Goal: Task Accomplishment & Management: Complete application form

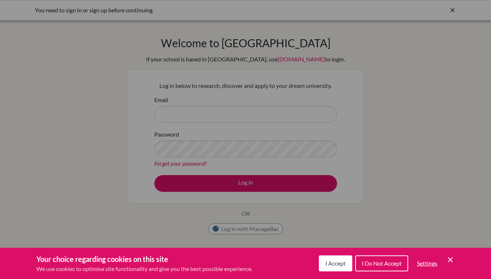
click at [185, 194] on div "Cookie Preferences" at bounding box center [245, 139] width 491 height 279
click at [181, 113] on div "Cookie Preferences" at bounding box center [245, 139] width 491 height 279
click at [372, 268] on button "I Do Not Accept" at bounding box center [381, 264] width 53 height 16
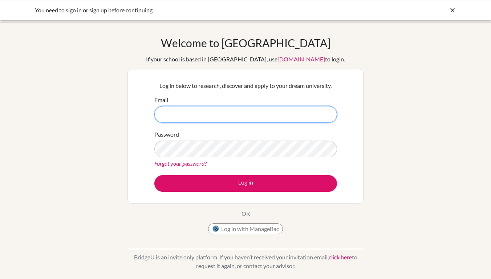
click at [197, 110] on input "Email" at bounding box center [245, 114] width 183 height 17
click at [237, 228] on button "Log in with ManageBac" at bounding box center [245, 229] width 75 height 11
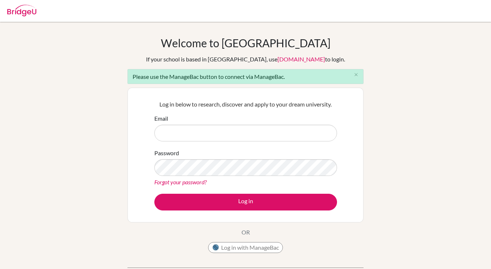
click at [244, 247] on button "Log in with ManageBac" at bounding box center [245, 247] width 75 height 11
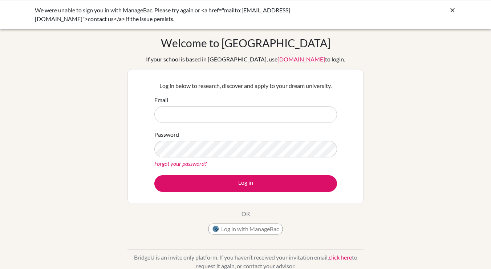
click at [194, 118] on input "Email" at bounding box center [245, 114] width 183 height 17
type input "[PERSON_NAME][EMAIL_ADDRESS][DOMAIN_NAME]"
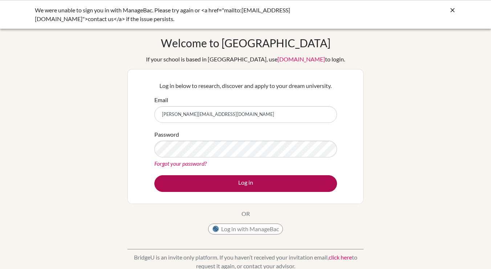
click at [218, 187] on button "Log in" at bounding box center [245, 183] width 183 height 17
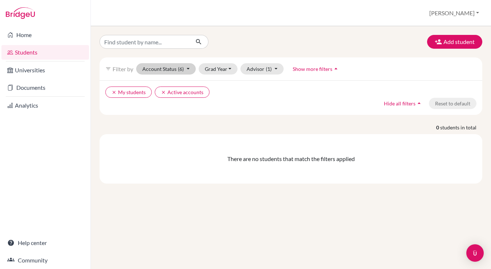
click at [155, 71] on button "Account Status (6)" at bounding box center [166, 68] width 60 height 11
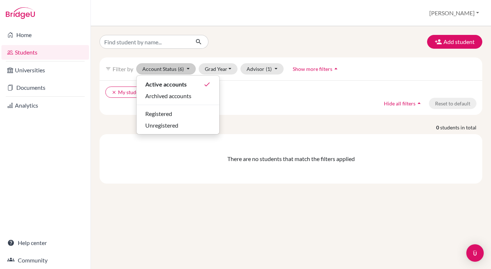
click at [91, 68] on div "Add student filter_list Filter by Account Status (6) Active accounts done Archi…" at bounding box center [291, 147] width 401 height 243
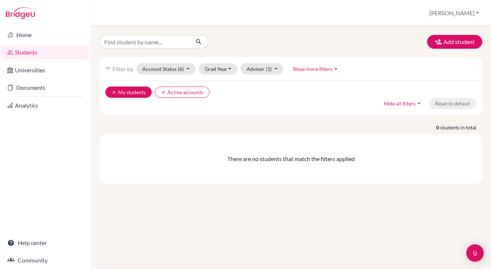
click at [111, 92] on button "clear My students" at bounding box center [128, 92] width 47 height 11
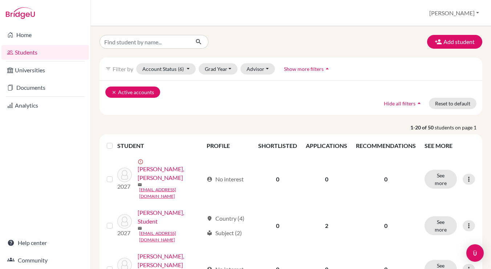
click at [112, 93] on icon "clear" at bounding box center [114, 92] width 5 height 5
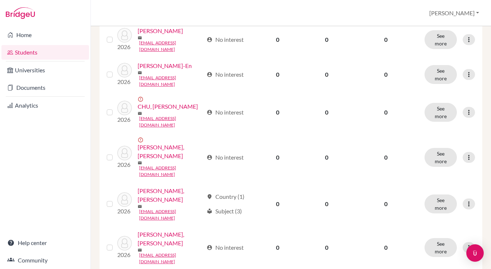
scroll to position [539, 0]
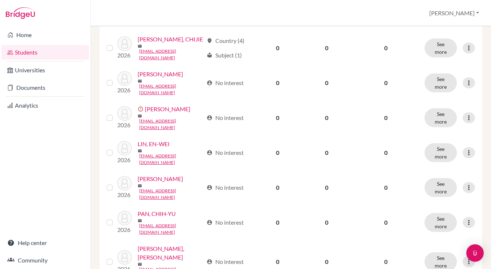
scroll to position [539, 0]
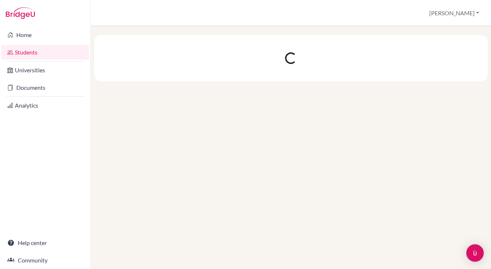
scroll to position [0, 0]
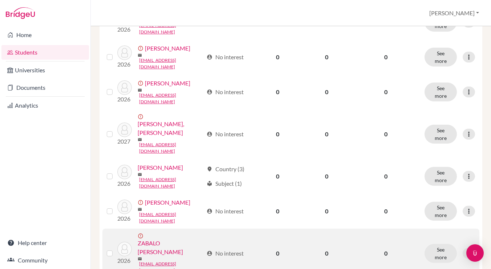
scroll to position [220, 0]
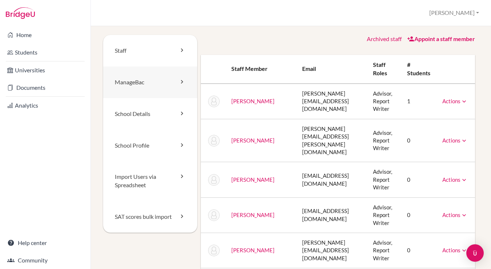
click at [133, 87] on link "ManageBac" at bounding box center [150, 83] width 94 height 32
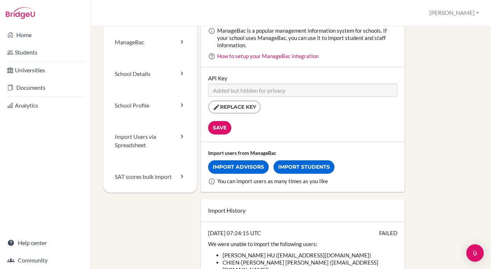
scroll to position [39, 0]
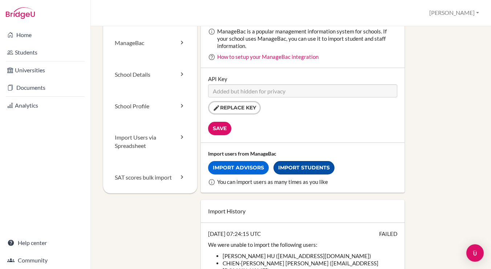
click at [293, 167] on link "Import Students" at bounding box center [304, 167] width 61 height 13
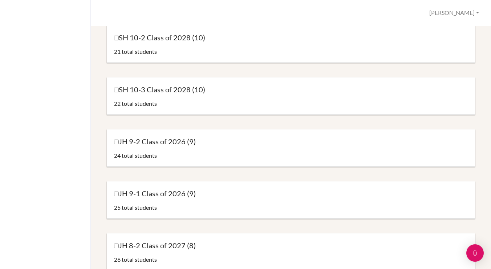
scroll to position [436, 0]
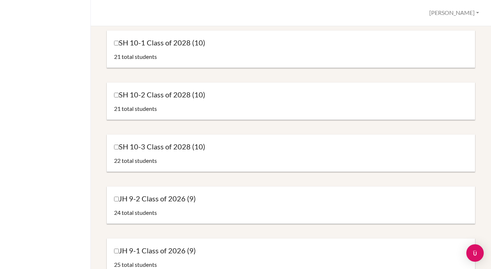
click at [115, 147] on input "SH 10-3 Class of 2028 (10)" at bounding box center [116, 147] width 5 height 5
checkbox input "true"
click at [115, 96] on input "SH 10-2 Class of 2028 (10)" at bounding box center [116, 95] width 5 height 5
checkbox input "true"
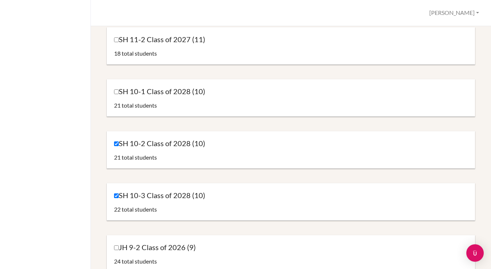
scroll to position [380, 0]
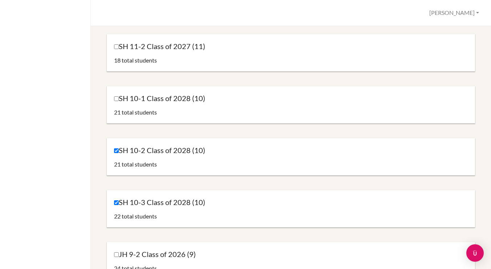
click at [116, 98] on input "SH 10-1 Class of 2028 (10)" at bounding box center [116, 98] width 5 height 5
checkbox input "true"
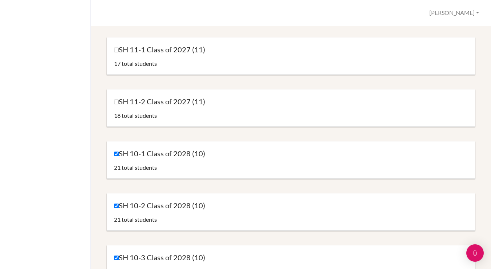
scroll to position [324, 0]
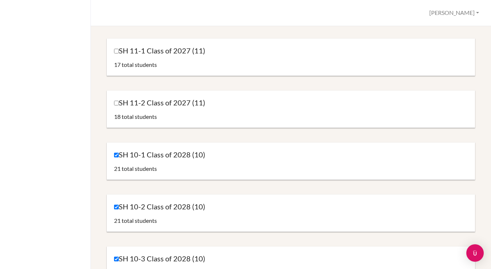
click at [116, 102] on input "SH 11-2 Class of 2027 (11)" at bounding box center [116, 103] width 5 height 5
checkbox input "true"
click at [115, 51] on input "SH 11-1 Class of 2027 (11)" at bounding box center [116, 51] width 5 height 5
checkbox input "true"
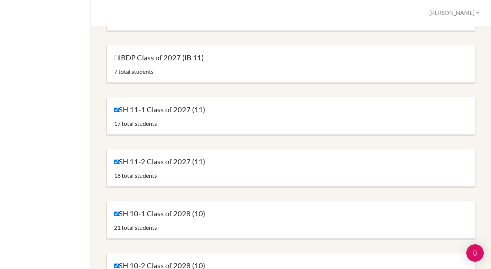
scroll to position [249, 0]
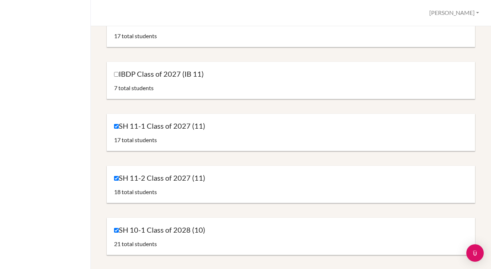
click at [115, 74] on input "IBDP Class of 2027 (IB 11)" at bounding box center [116, 74] width 5 height 5
checkbox input "true"
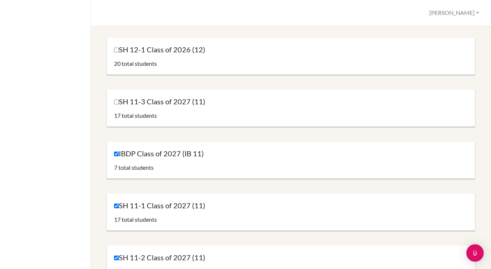
scroll to position [160, 0]
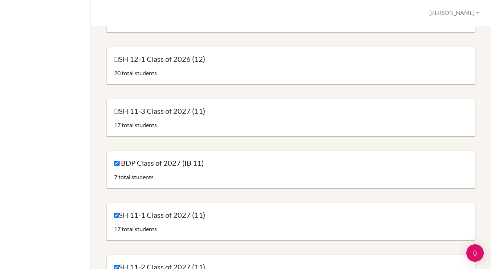
click at [117, 113] on input "SH 11-3 Class of 2027 (11)" at bounding box center [116, 111] width 5 height 5
checkbox input "true"
click at [117, 61] on input "SH 12-1 Class of 2026 (12)" at bounding box center [116, 59] width 5 height 5
checkbox input "true"
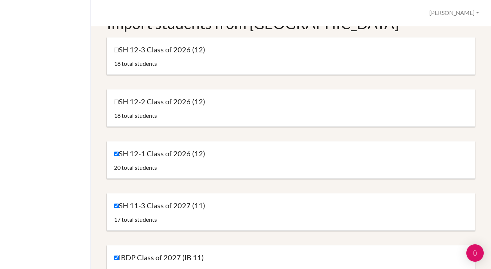
scroll to position [44, 0]
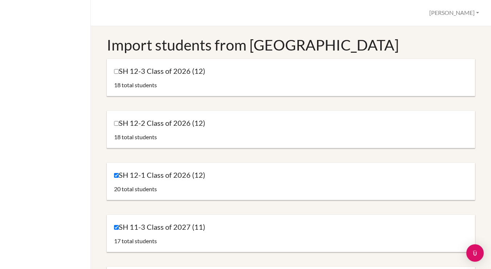
click at [115, 124] on input "SH 12-2 Class of 2026 (12)" at bounding box center [116, 123] width 5 height 5
checkbox input "true"
click at [116, 73] on input "SH 12-3 Class of 2026 (12)" at bounding box center [116, 71] width 5 height 5
checkbox input "true"
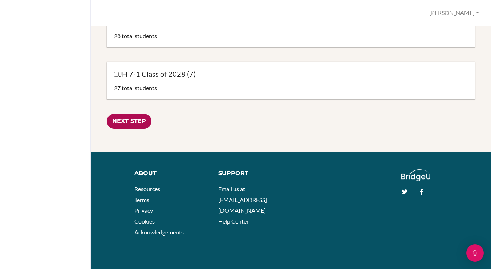
scroll to position [872, 0]
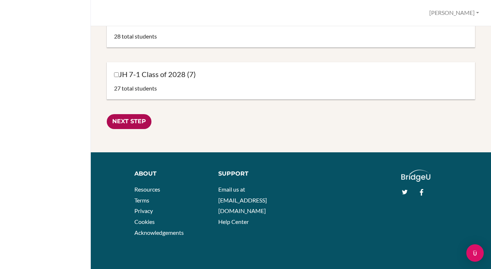
click at [141, 120] on input "Next Step" at bounding box center [129, 121] width 45 height 15
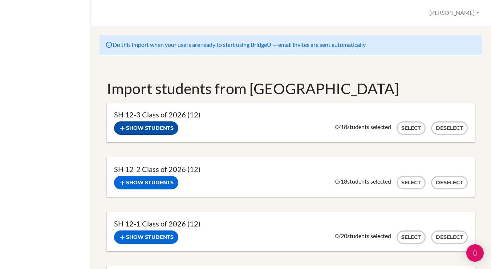
click at [133, 126] on button "Show students" at bounding box center [146, 127] width 64 height 13
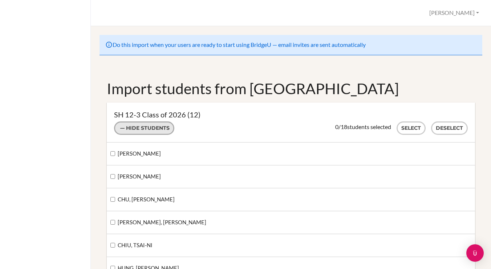
click at [133, 126] on button "Hide students" at bounding box center [144, 127] width 60 height 13
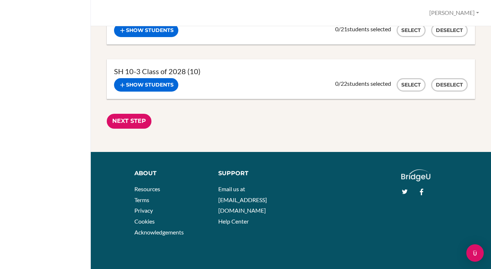
scroll to position [534, 0]
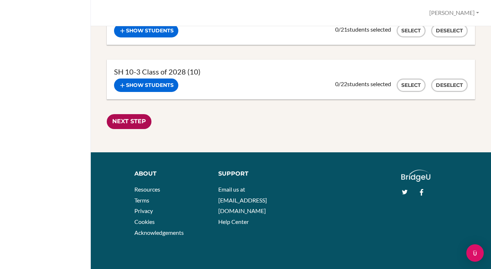
click at [127, 124] on input "Next Step" at bounding box center [129, 121] width 45 height 15
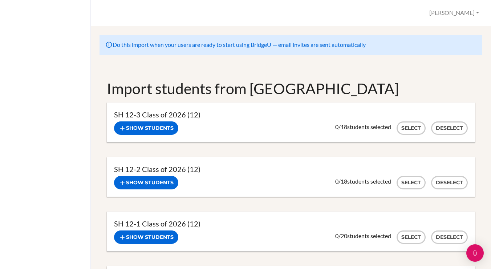
scroll to position [0, 0]
click at [397, 124] on button "Select" at bounding box center [411, 127] width 29 height 13
click at [403, 179] on button "Select" at bounding box center [411, 182] width 29 height 13
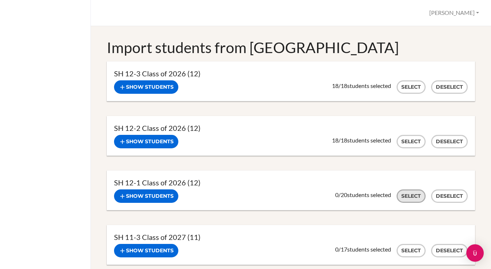
click at [406, 194] on button "Select" at bounding box center [411, 195] width 29 height 13
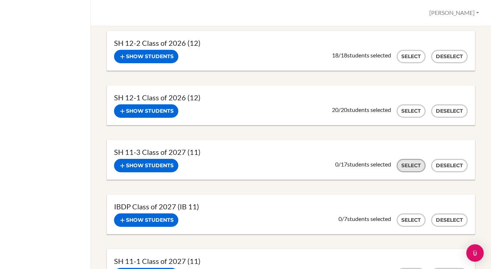
click at [409, 164] on button "Select" at bounding box center [411, 165] width 29 height 13
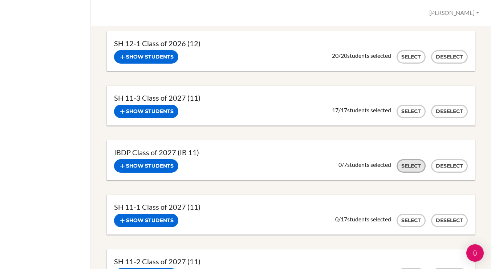
click at [409, 166] on button "Select" at bounding box center [411, 165] width 29 height 13
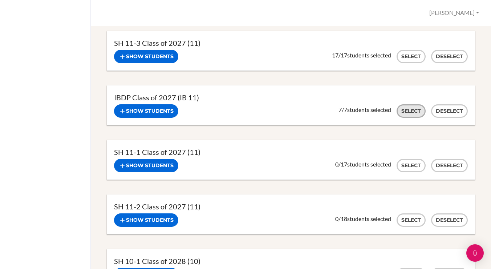
scroll to position [246, 0]
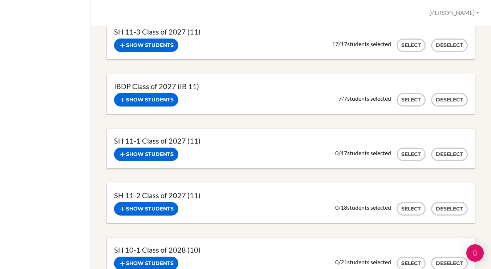
click at [411, 161] on div "SH 11-1 Class of 2027 (11) Show students Hide students Select Deselect 0 / 17 s…" at bounding box center [291, 149] width 369 height 40
click at [411, 156] on button "Select" at bounding box center [411, 154] width 29 height 13
click at [409, 204] on button "Select" at bounding box center [411, 208] width 29 height 13
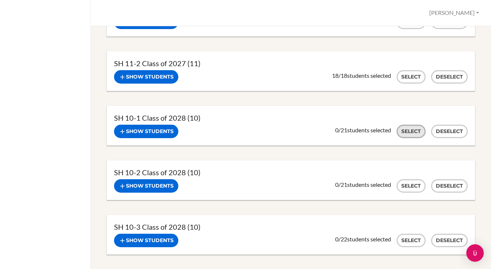
click at [412, 134] on button "Select" at bounding box center [411, 131] width 29 height 13
click at [407, 182] on button "Select" at bounding box center [411, 185] width 29 height 13
click at [406, 234] on button "Select" at bounding box center [411, 240] width 29 height 13
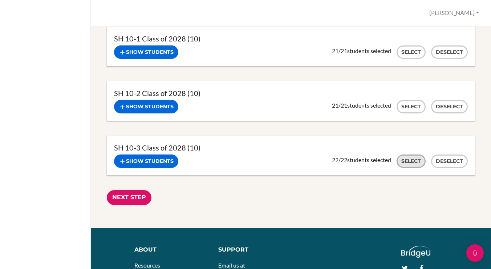
scroll to position [521, 0]
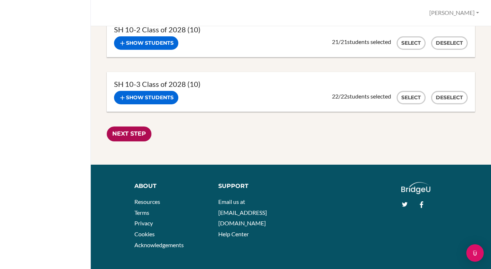
click at [113, 132] on input "Next Step" at bounding box center [129, 133] width 45 height 15
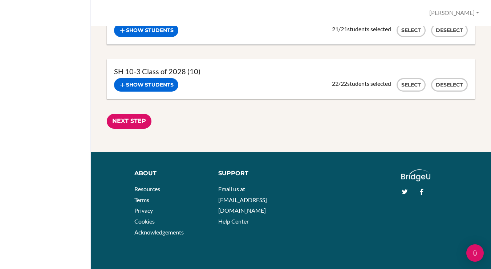
scroll to position [534, 0]
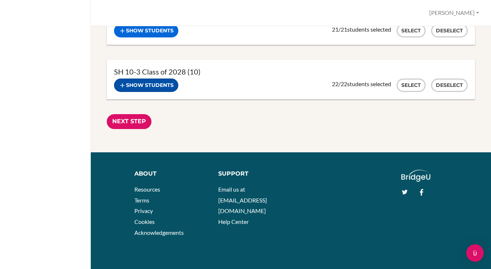
click at [145, 84] on button "Show students" at bounding box center [146, 85] width 64 height 13
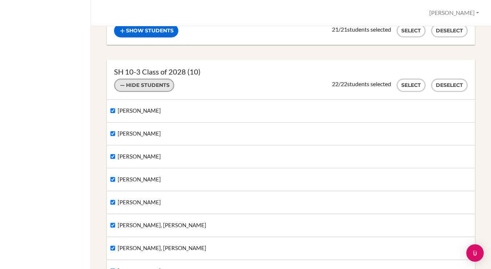
click at [145, 84] on button "Hide students" at bounding box center [144, 85] width 60 height 13
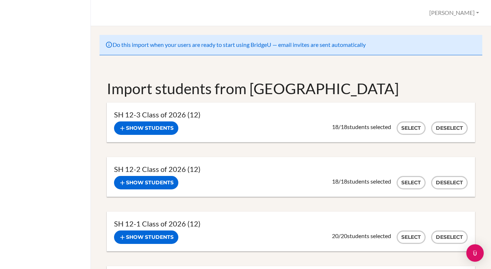
scroll to position [0, 0]
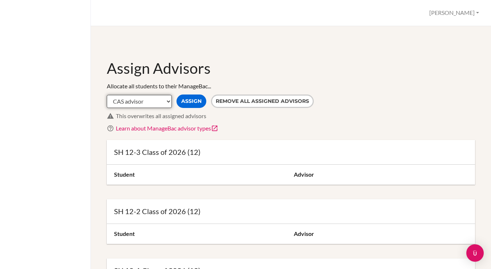
click at [130, 100] on select "CAS advisor EE advisor Homeroom advisor TOK advisor" at bounding box center [139, 101] width 65 height 13
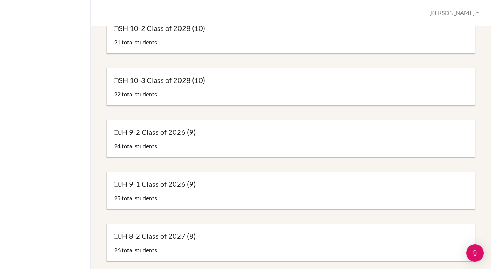
scroll to position [490, 0]
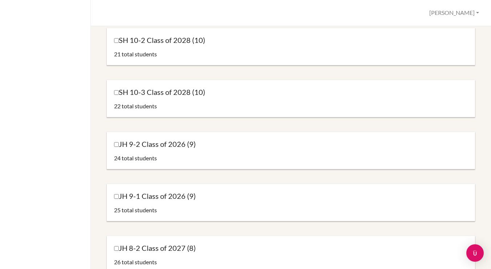
click at [114, 94] on div "SH 10-3 Class of 2028 (10) 22 total students" at bounding box center [291, 98] width 369 height 37
click at [116, 93] on input "SH 10-3 Class of 2028 (10)" at bounding box center [116, 92] width 5 height 5
checkbox input "true"
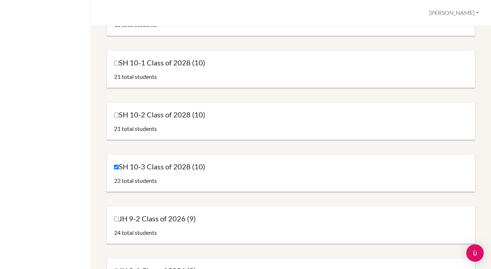
click at [116, 115] on input "SH 10-2 Class of 2028 (10)" at bounding box center [116, 115] width 5 height 5
checkbox input "true"
click at [116, 64] on input "SH 10-1 Class of 2028 (10)" at bounding box center [116, 63] width 5 height 5
checkbox input "true"
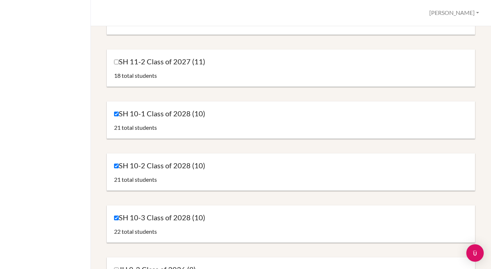
click at [116, 166] on input "SH 10-2 Class of 2028 (10)" at bounding box center [116, 166] width 5 height 5
checkbox input "false"
click at [114, 219] on div "SH 10-3 Class of 2028 (10) 22 total students" at bounding box center [291, 223] width 369 height 37
click at [115, 219] on input "SH 10-3 Class of 2028 (10)" at bounding box center [116, 218] width 5 height 5
checkbox input "false"
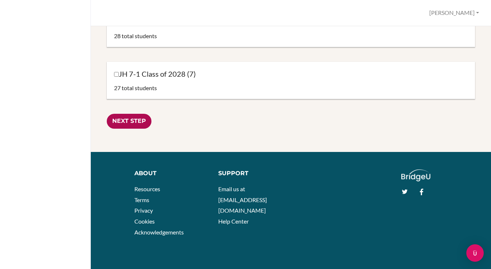
scroll to position [872, 0]
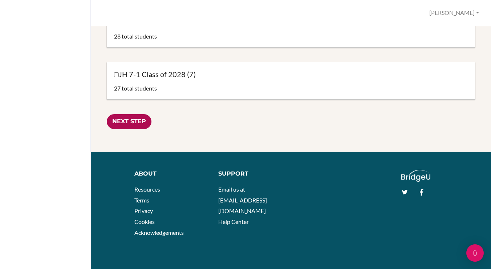
click at [133, 118] on input "Next Step" at bounding box center [129, 121] width 45 height 15
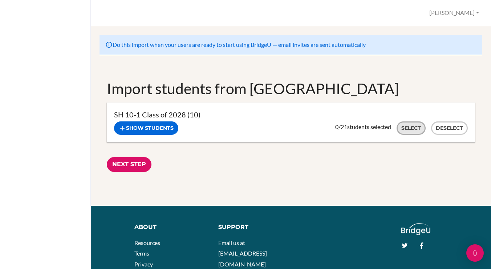
click at [418, 126] on button "Select" at bounding box center [411, 127] width 29 height 13
click at [144, 162] on input "Next Step" at bounding box center [129, 164] width 45 height 15
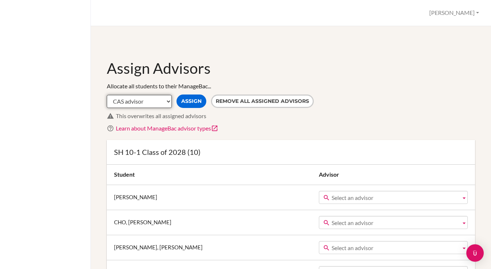
click at [136, 104] on select "CAS advisor EE advisor Homeroom advisor TOK advisor" at bounding box center [139, 101] width 65 height 13
select select "Homeroom"
click at [144, 98] on select "CAS advisor EE advisor Homeroom advisor TOK advisor" at bounding box center [139, 101] width 65 height 13
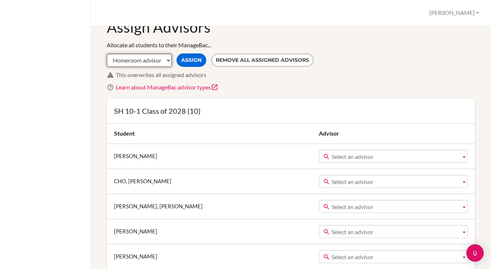
scroll to position [47, 0]
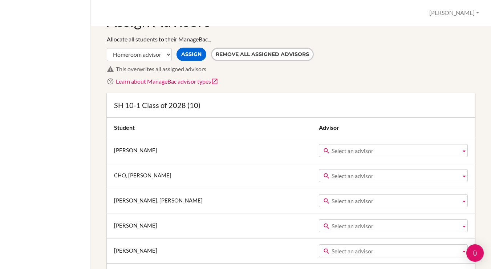
click at [332, 149] on span "Select an advisor" at bounding box center [395, 150] width 126 height 13
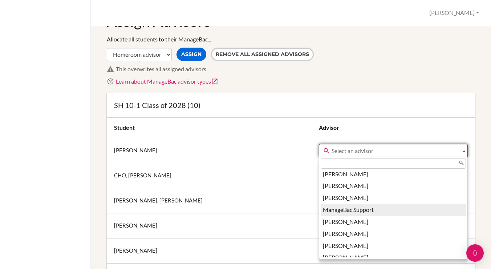
scroll to position [768, 0]
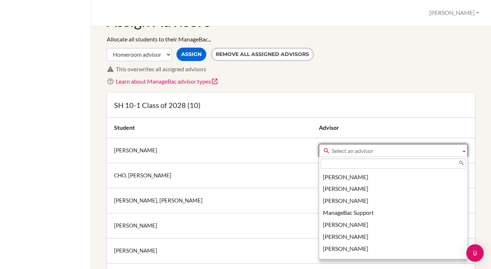
click at [334, 94] on div "SH 10-1 Class of 2028 (10)" at bounding box center [291, 105] width 369 height 25
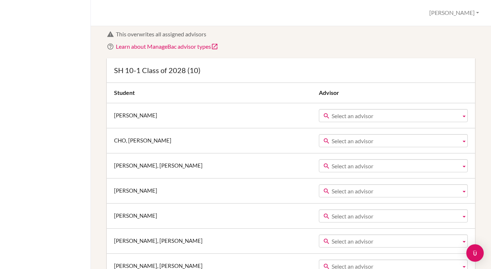
scroll to position [100, 0]
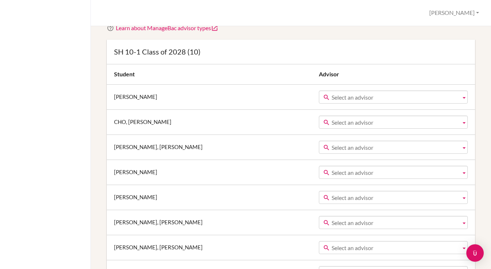
click at [332, 96] on span "Select an advisor" at bounding box center [395, 97] width 126 height 13
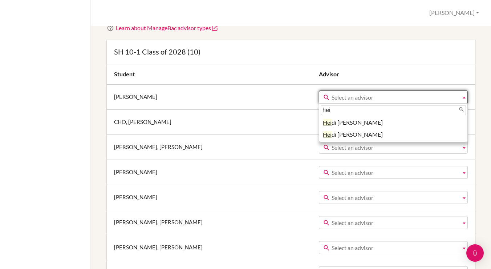
type input "hei"
click at [328, 47] on h3 "SH 10-1 Class of 2028 (10)" at bounding box center [291, 52] width 354 height 10
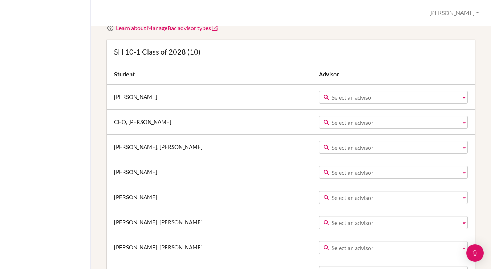
click at [332, 117] on span "Select an advisor" at bounding box center [395, 122] width 126 height 13
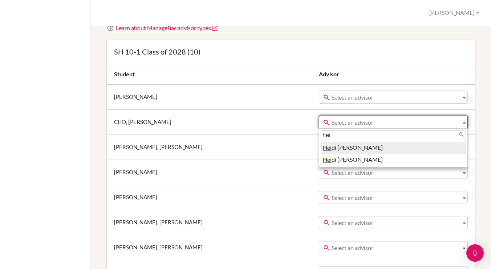
type input "hei"
click at [335, 56] on div "SH 10-1 Class of 2028 (10)" at bounding box center [291, 52] width 369 height 25
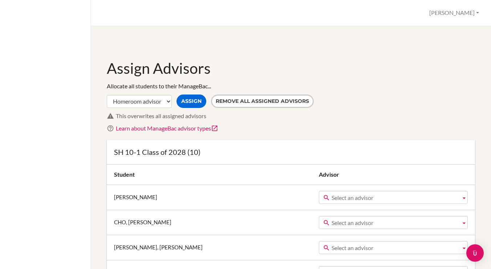
scroll to position [0, 0]
click at [463, 10] on button "[PERSON_NAME]" at bounding box center [454, 12] width 56 height 13
click at [445, 27] on link "Profile" at bounding box center [453, 30] width 57 height 12
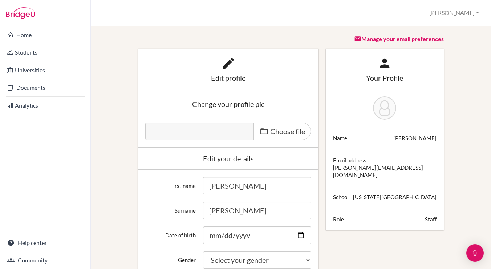
click at [469, 13] on button "[PERSON_NAME]" at bounding box center [454, 12] width 56 height 13
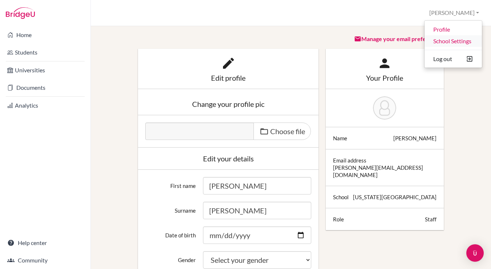
click at [454, 40] on link "School Settings" at bounding box center [453, 41] width 57 height 12
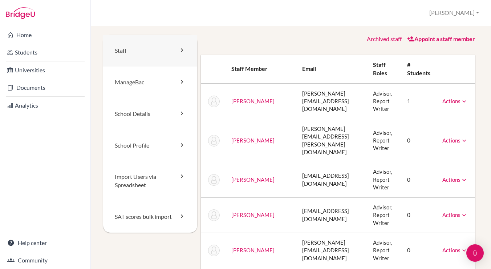
click at [122, 51] on link "Staff" at bounding box center [150, 51] width 94 height 32
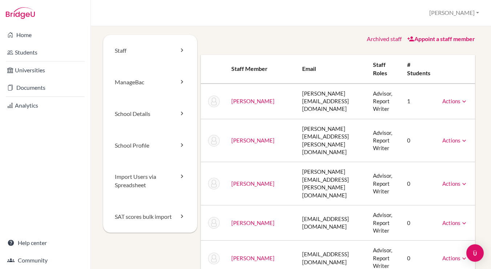
scroll to position [5, 0]
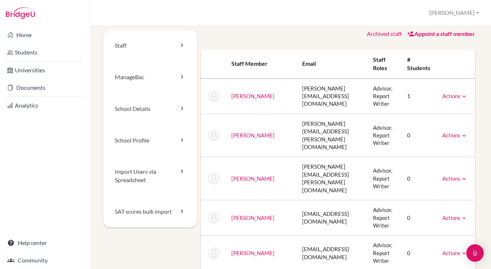
click at [448, 175] on link "Actions" at bounding box center [455, 178] width 25 height 7
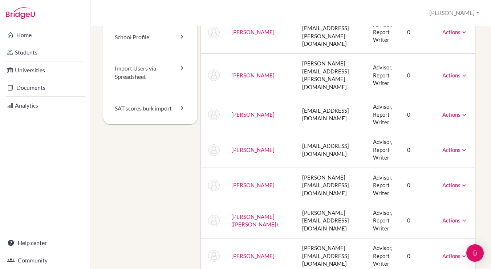
scroll to position [216, 0]
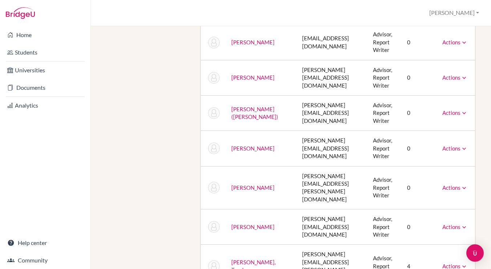
click at [456, 145] on link "Actions" at bounding box center [455, 148] width 25 height 7
click at [477, 130] on div "Archived staff Appoint a staff member Staff member Email Staff roles # students…" at bounding box center [338, 124] width 282 height 610
click at [455, 184] on link "Actions" at bounding box center [455, 187] width 25 height 7
click at [483, 138] on div "Staff ManageBac School Details School Profile Import Users via Spreadsheet SAT …" at bounding box center [291, 147] width 401 height 243
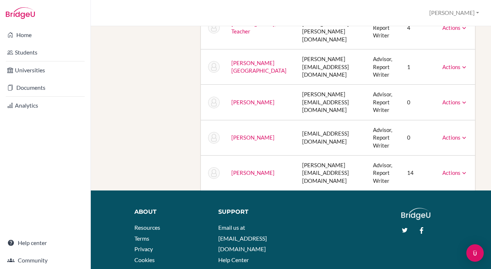
scroll to position [454, 0]
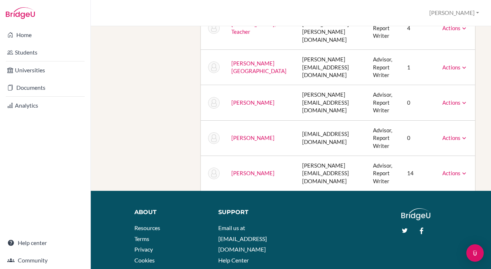
click at [446, 170] on link "Actions" at bounding box center [455, 173] width 25 height 7
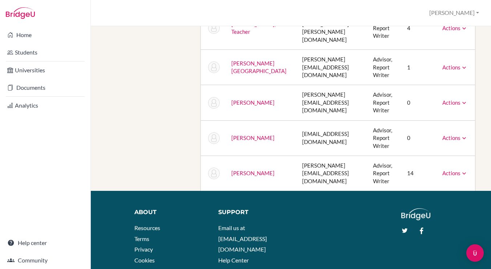
click at [242, 170] on link "[PERSON_NAME]" at bounding box center [253, 173] width 43 height 7
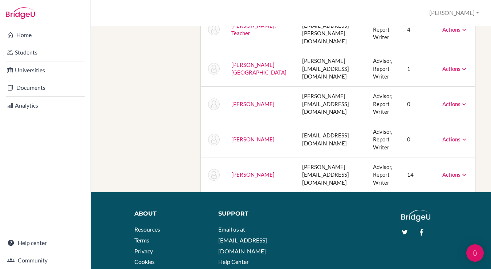
scroll to position [374, 0]
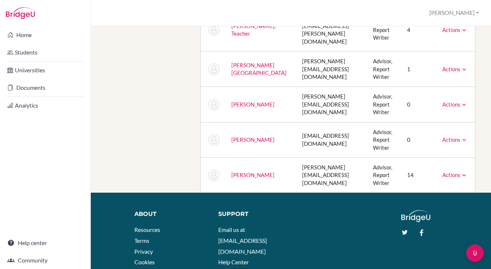
click at [447, 172] on link "Actions" at bounding box center [455, 175] width 25 height 7
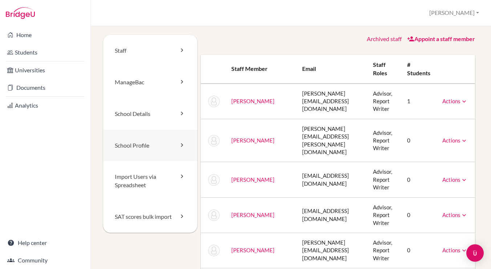
scroll to position [0, 1]
click at [136, 144] on link "School Profile" at bounding box center [150, 146] width 94 height 32
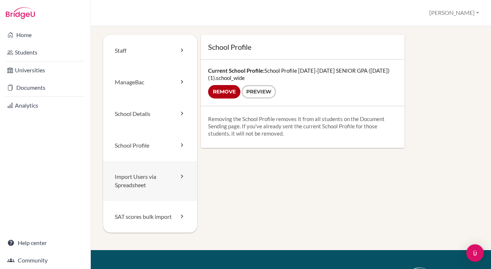
click at [130, 177] on link "Import Users via Spreadsheet" at bounding box center [150, 181] width 94 height 40
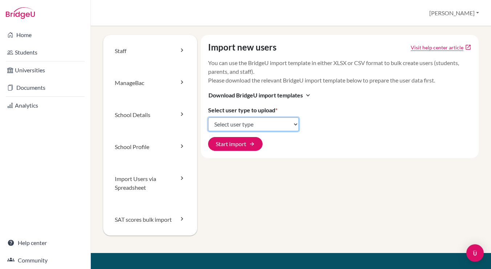
click at [239, 121] on select "Select user type Students Students and parents Parents Advisors Report writers" at bounding box center [253, 124] width 91 height 14
select select "students"
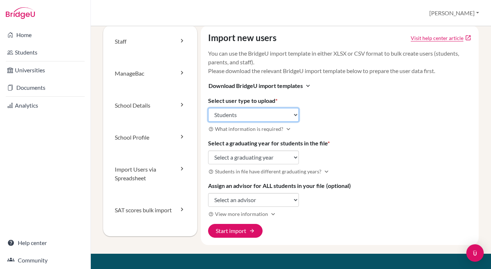
scroll to position [11, 0]
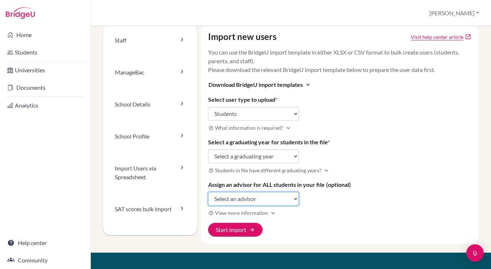
click at [258, 198] on select "Select an advisor [PERSON_NAME] [PERSON_NAME] [PERSON_NAME] [PERSON_NAME] [PERS…" at bounding box center [253, 199] width 91 height 14
select select "426730"
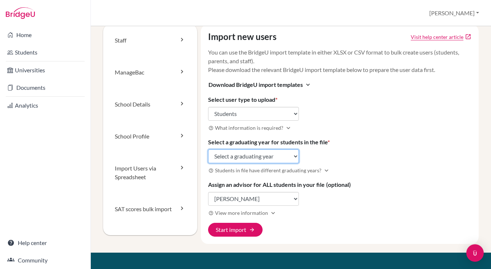
click at [279, 155] on select "Select a graduating year [DATE] 2025 2026 2027 2028 2029" at bounding box center [253, 156] width 91 height 14
click at [266, 155] on select "Select a graduating year [DATE] 2025 2026 2027 2028 2029" at bounding box center [253, 156] width 91 height 14
click at [221, 153] on select "Select a graduating year [DATE] 2025 2026 2027 2028 2029" at bounding box center [253, 156] width 91 height 14
select select "2028"
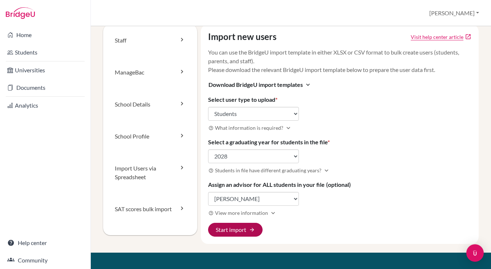
click at [235, 229] on button "Start import arrow_forward" at bounding box center [235, 230] width 55 height 14
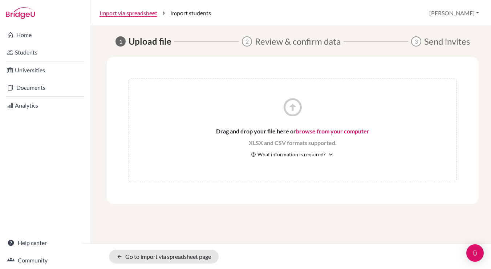
click at [283, 158] on span "What information is required?" at bounding box center [292, 154] width 68 height 8
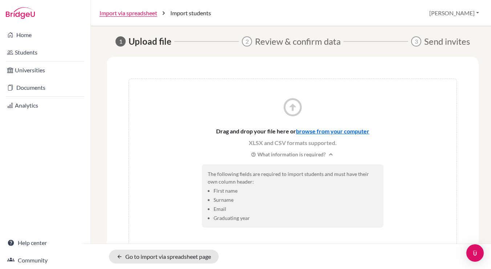
click at [262, 141] on input "file" at bounding box center [259, 140] width 87 height 9
drag, startPoint x: 214, startPoint y: 190, endPoint x: 241, endPoint y: 192, distance: 27.0
click at [241, 192] on li "First name" at bounding box center [296, 191] width 164 height 8
drag, startPoint x: 214, startPoint y: 199, endPoint x: 238, endPoint y: 201, distance: 24.4
click at [238, 201] on li "Surname" at bounding box center [296, 200] width 164 height 8
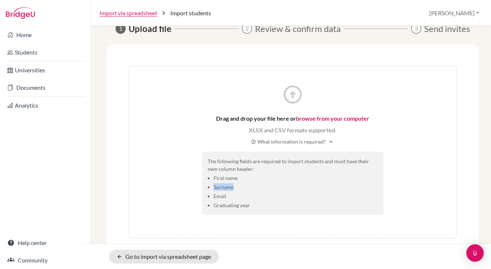
scroll to position [13, 0]
drag, startPoint x: 214, startPoint y: 197, endPoint x: 237, endPoint y: 197, distance: 22.9
click at [237, 197] on li "Email" at bounding box center [296, 196] width 164 height 8
drag, startPoint x: 214, startPoint y: 206, endPoint x: 256, endPoint y: 208, distance: 41.8
click at [256, 208] on li "Graduating year" at bounding box center [296, 205] width 164 height 8
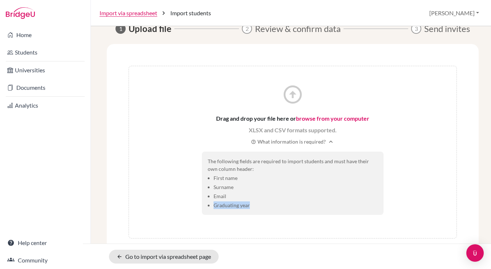
click at [289, 93] on icon "arrow_circle_up" at bounding box center [293, 95] width 22 height 22
click at [308, 116] on link "browse from your computer" at bounding box center [332, 118] width 73 height 7
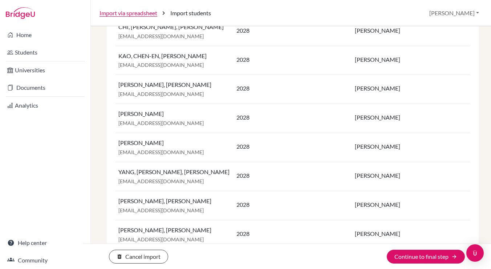
scroll to position [497, 0]
click at [402, 254] on button "Continue to final step arrow_forward" at bounding box center [426, 257] width 78 height 14
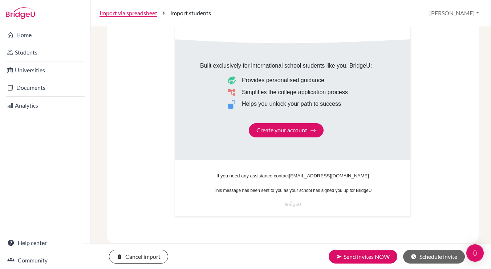
scroll to position [447, 0]
